Goal: Use online tool/utility: Utilize a website feature to perform a specific function

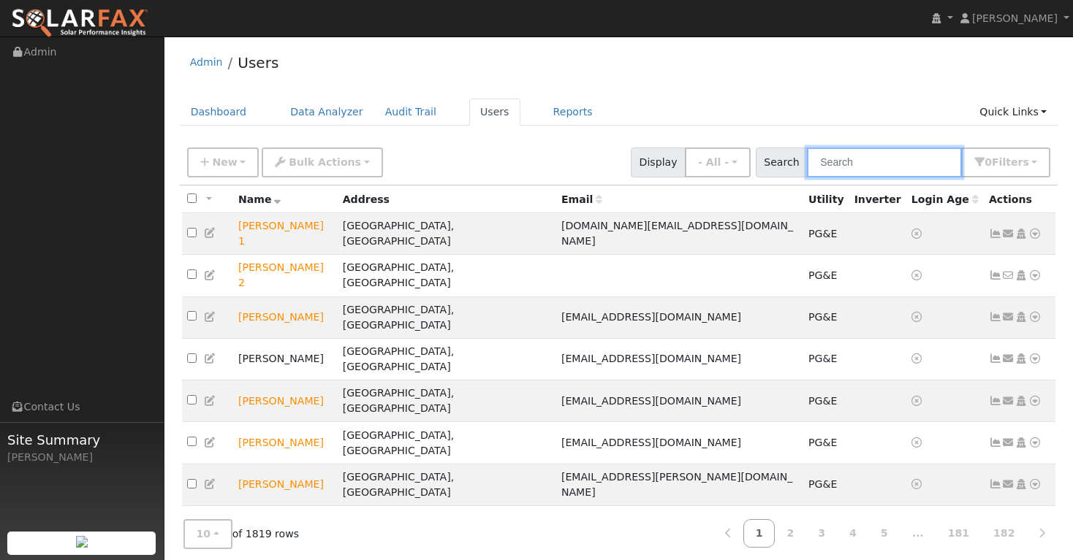
click at [854, 166] on input "text" at bounding box center [884, 163] width 155 height 30
type input "d"
click at [841, 161] on input "text" at bounding box center [884, 163] width 155 height 30
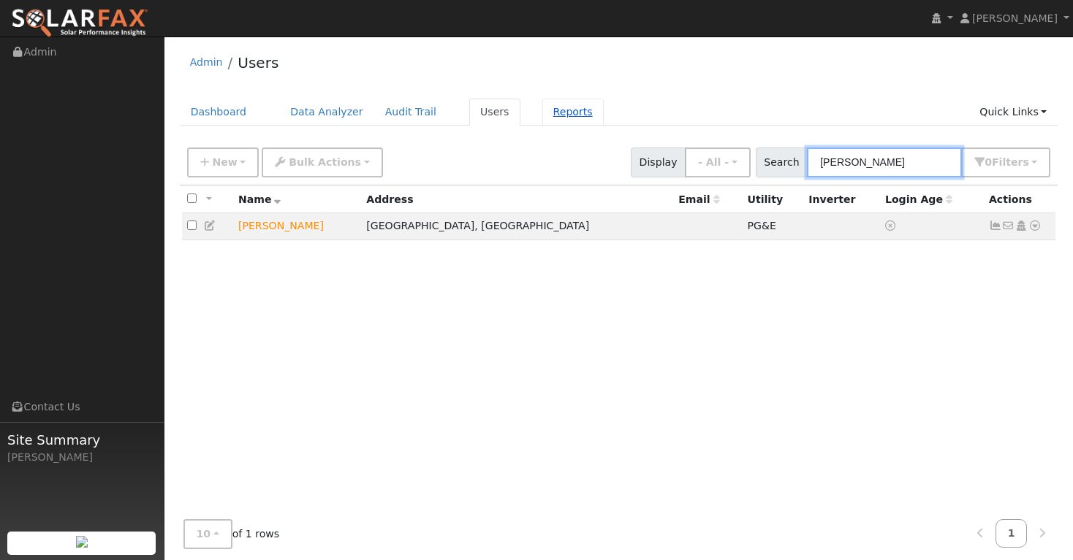
type input "randy boon"
click at [553, 115] on link "Reports" at bounding box center [572, 112] width 61 height 27
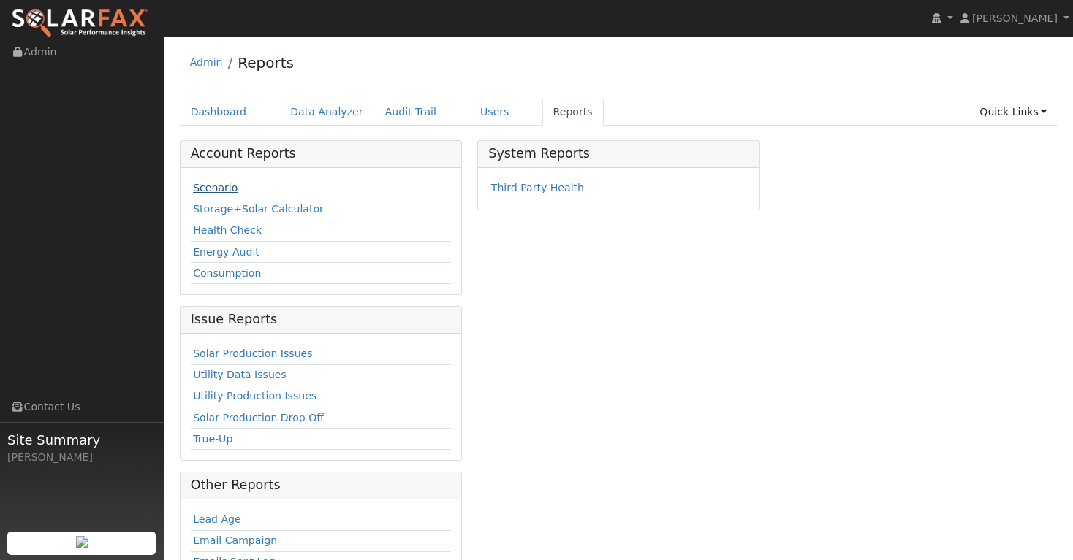
click at [208, 187] on link "Scenario" at bounding box center [215, 188] width 45 height 12
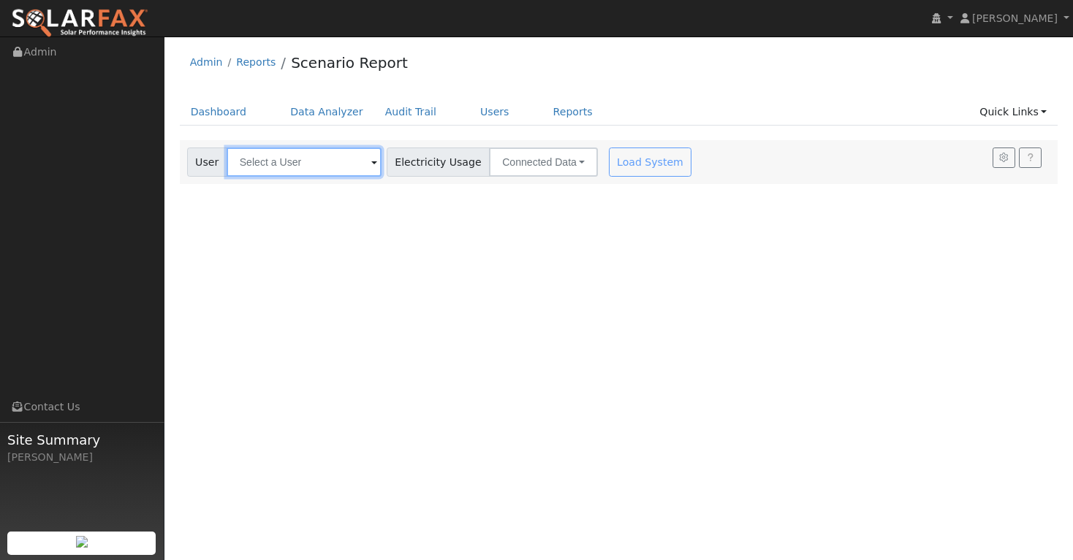
click at [293, 161] on input "text" at bounding box center [304, 162] width 155 height 29
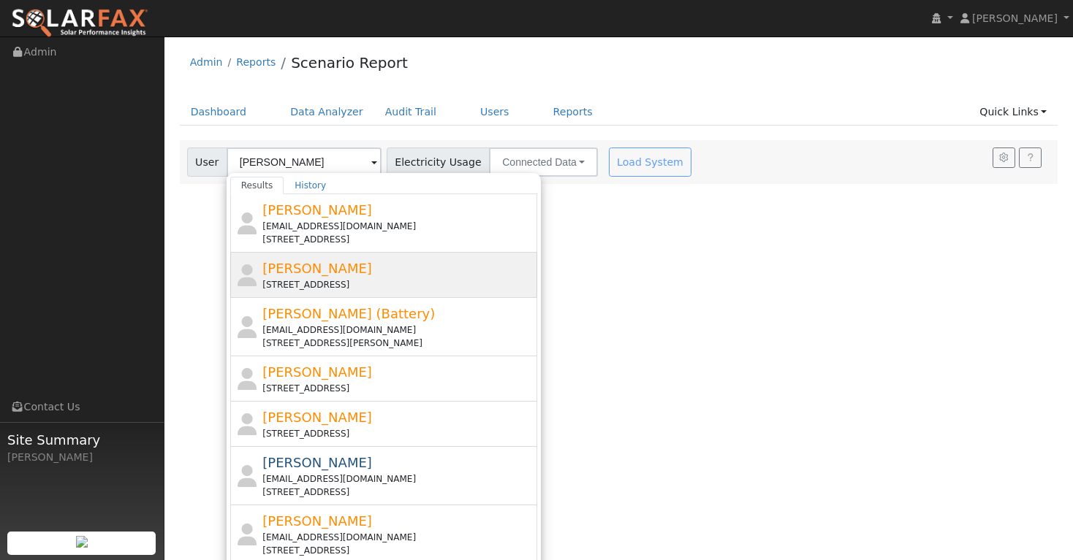
click at [305, 275] on span "[PERSON_NAME]" at bounding box center [317, 268] width 110 height 15
type input "[PERSON_NAME]"
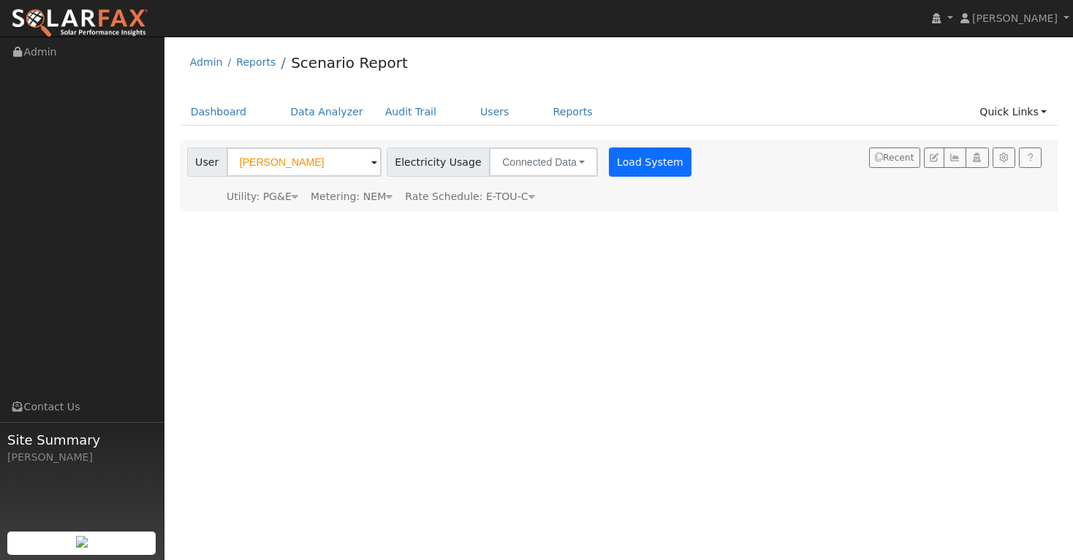
click at [612, 161] on button "Load System" at bounding box center [650, 162] width 83 height 29
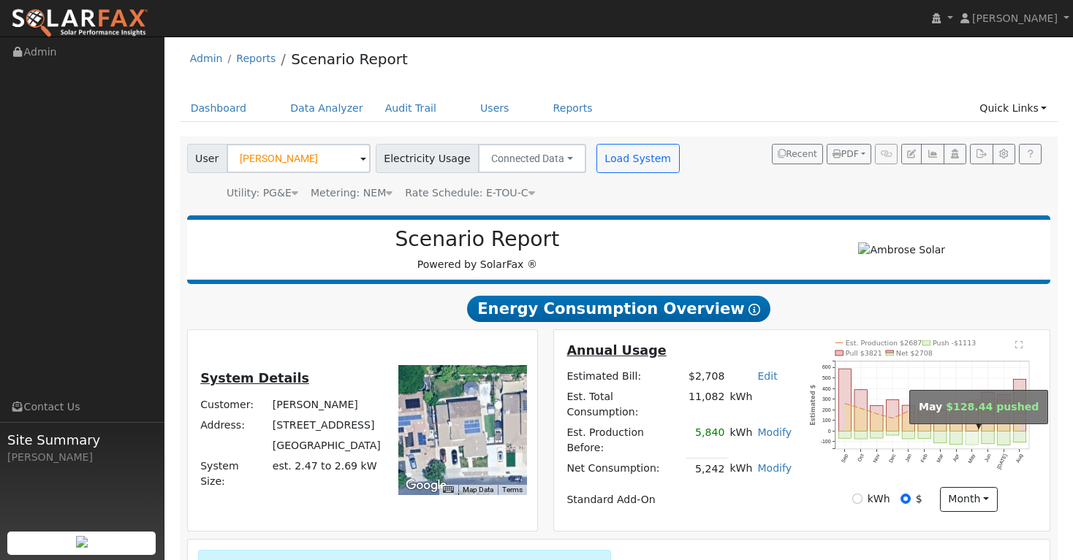
scroll to position [4, 0]
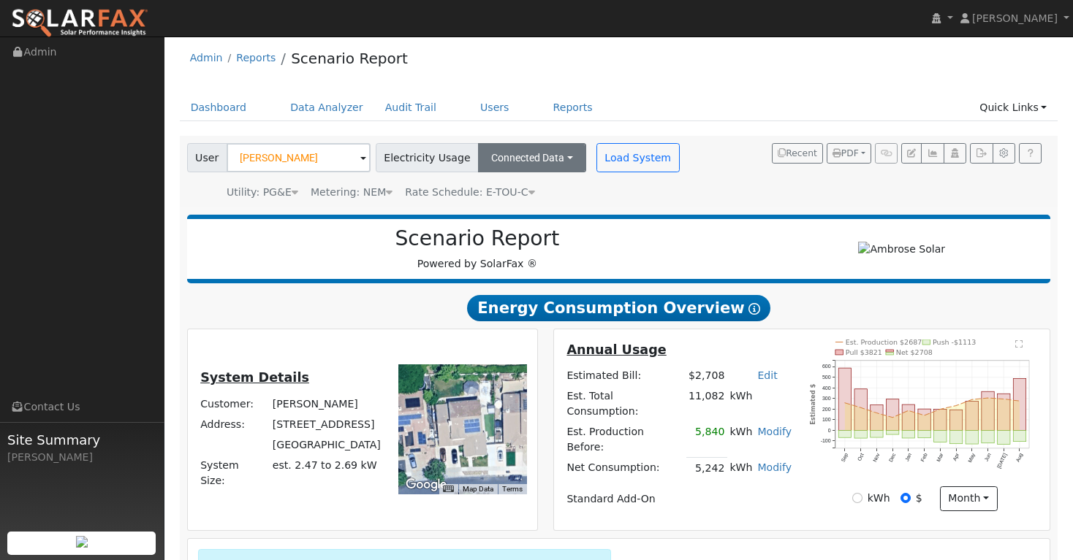
click at [560, 156] on button "Connected Data" at bounding box center [532, 157] width 108 height 29
click at [624, 197] on div "Utility: PG&E Pacific Gas & Electric Metering: NEM NEM NEM NBT Rate Schedule: E…" at bounding box center [434, 190] width 501 height 20
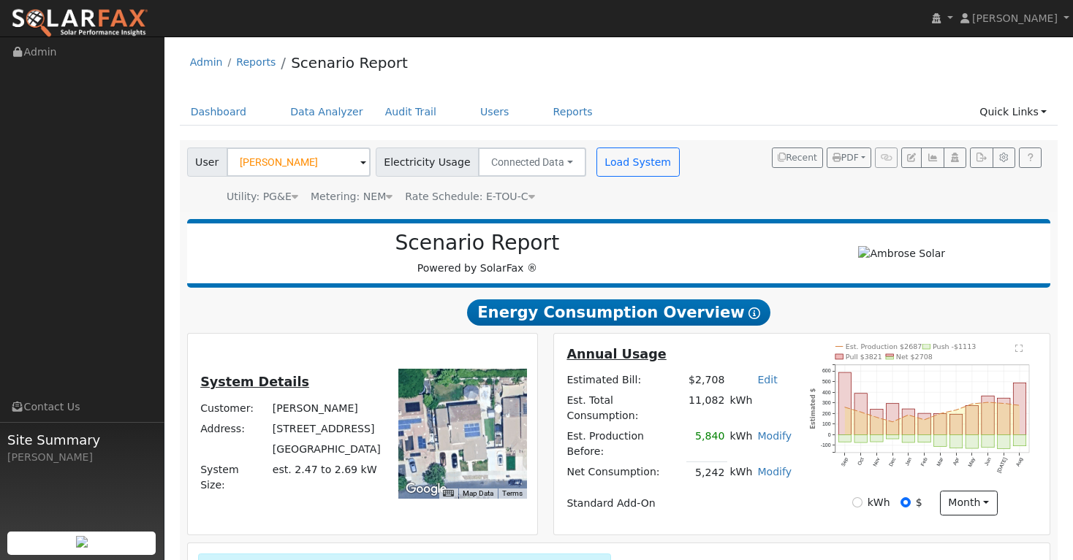
scroll to position [0, 0]
click at [622, 163] on button "Load System" at bounding box center [637, 162] width 83 height 29
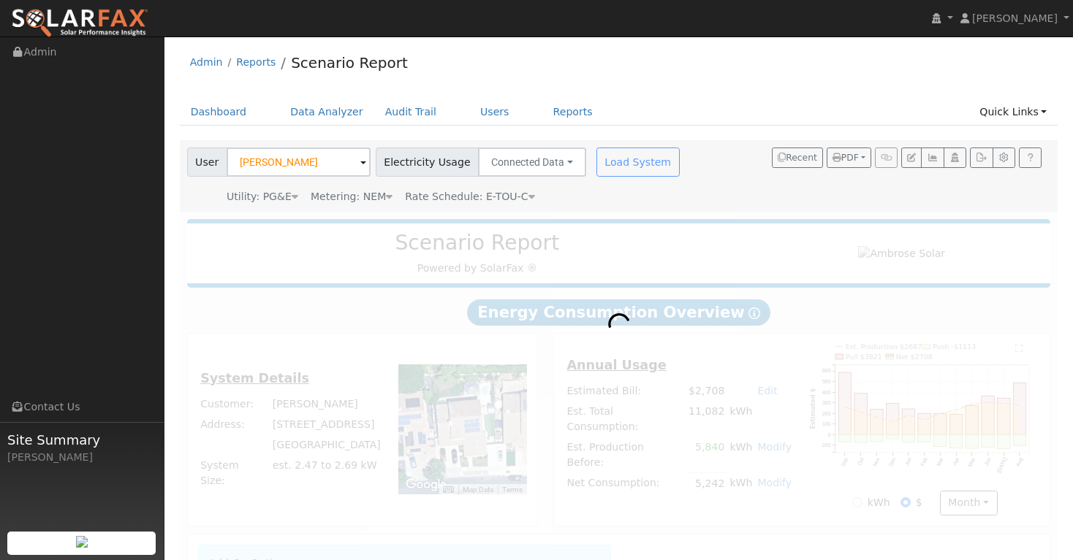
radio input "true"
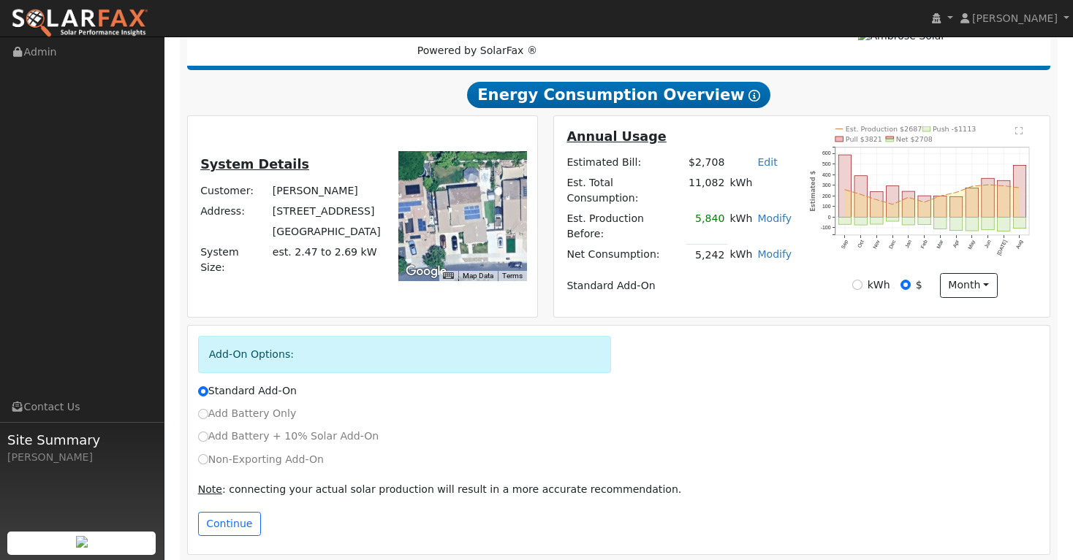
scroll to position [217, 0]
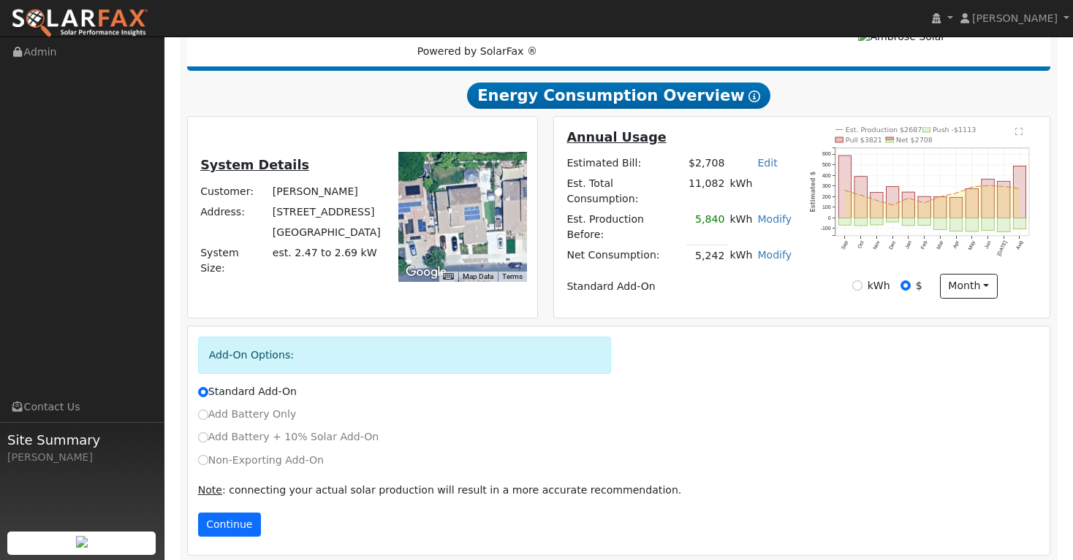
click at [216, 513] on button "Continue" at bounding box center [229, 525] width 63 height 25
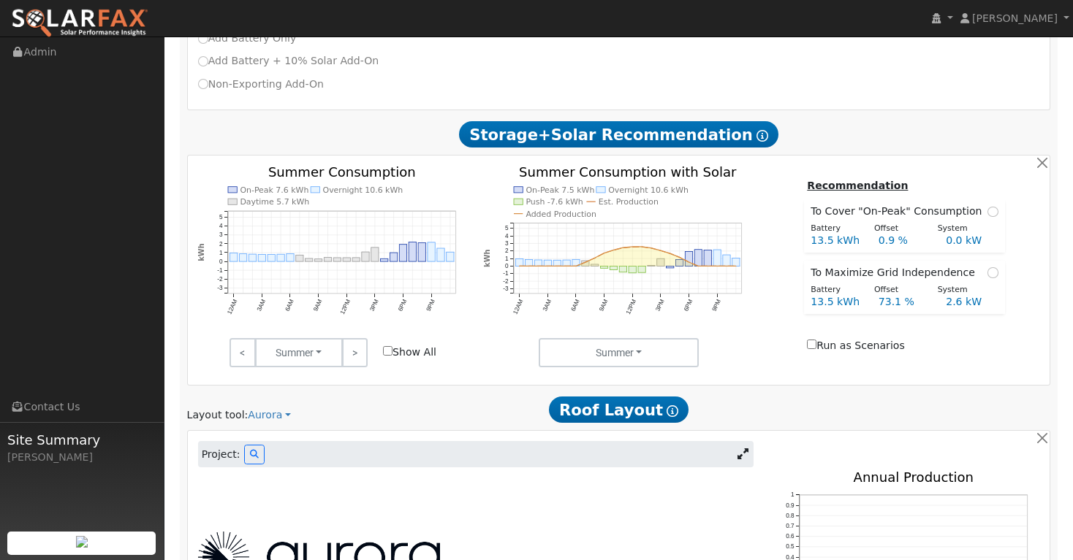
scroll to position [661, 0]
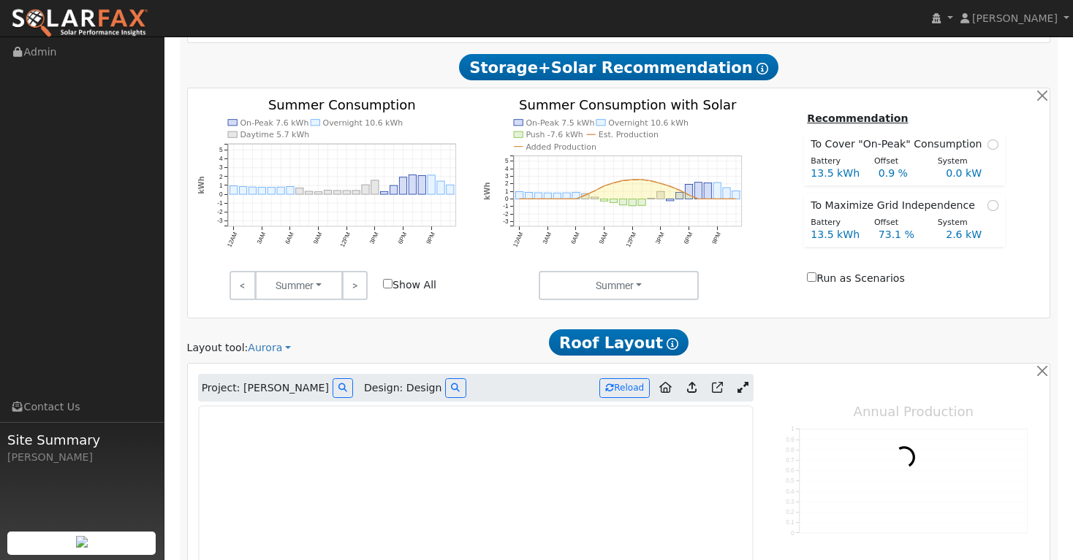
type input "0"
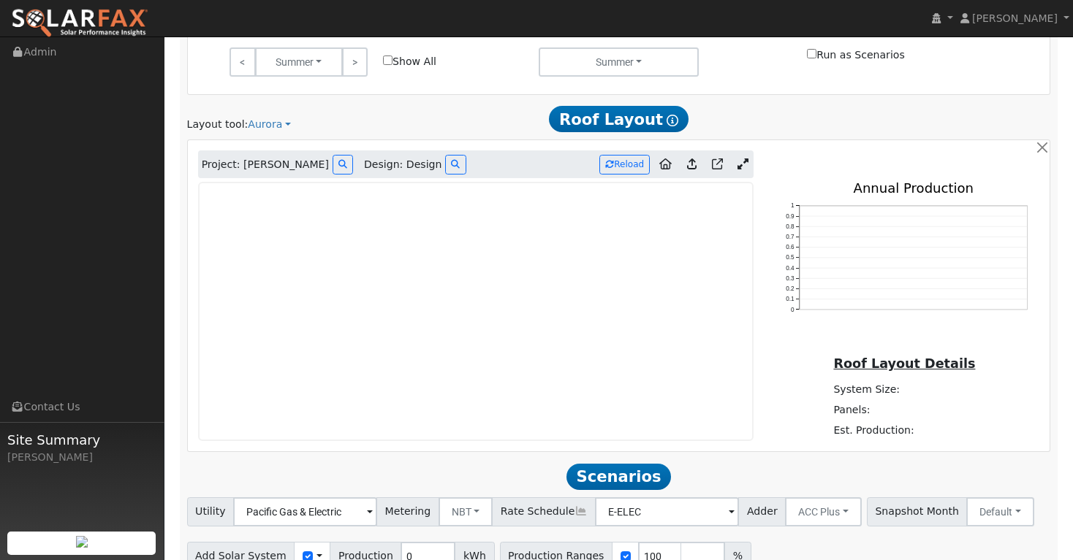
scroll to position [886, 0]
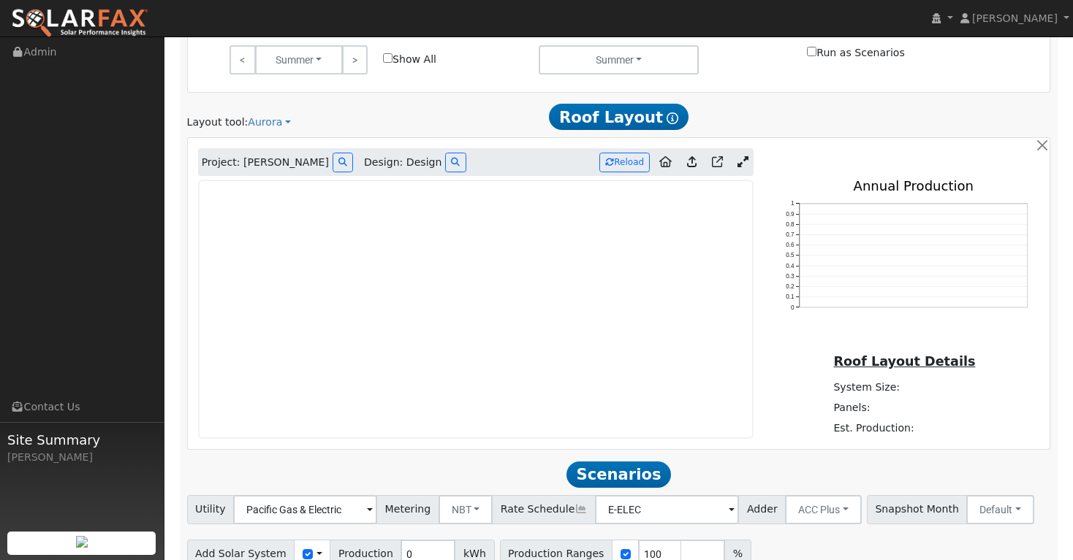
click at [740, 156] on icon at bounding box center [742, 161] width 11 height 11
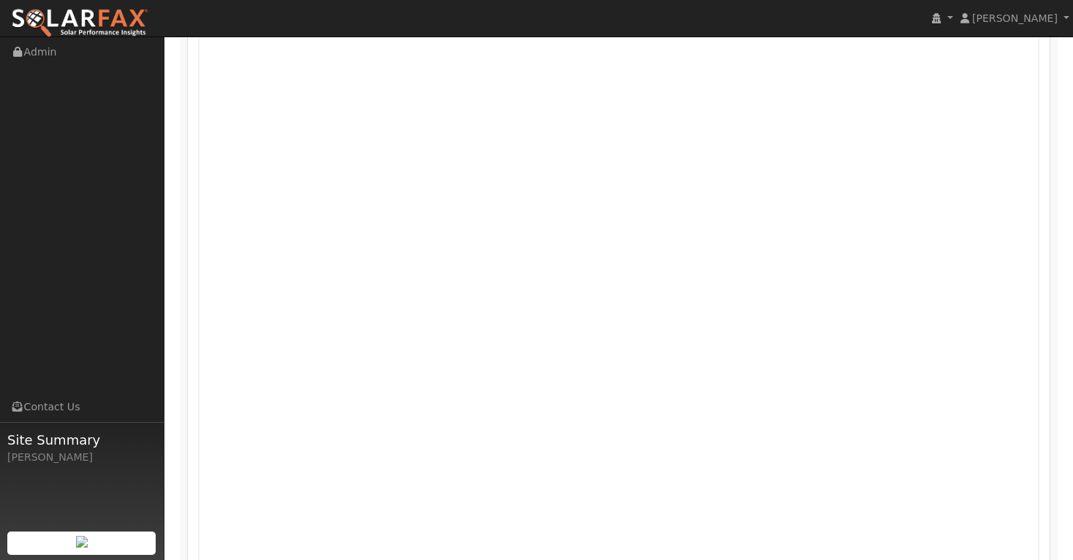
scroll to position [1024, 0]
